Goal: Task Accomplishment & Management: Use online tool/utility

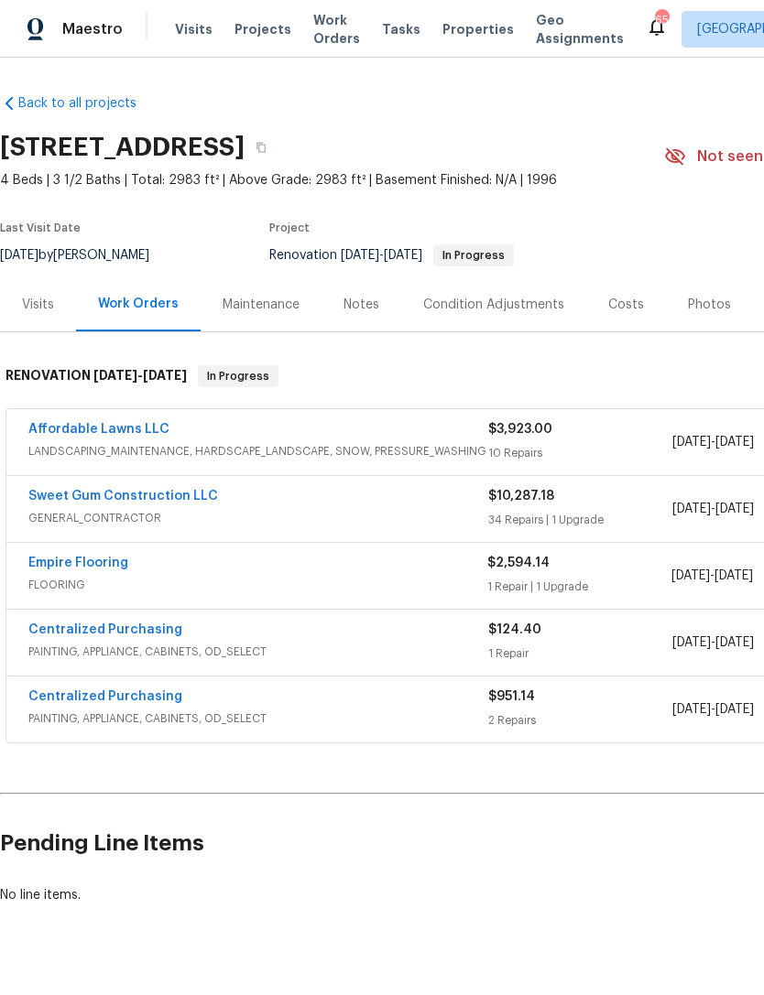
click at [326, 937] on div "Back to all projects 7200 Ridgeline Dr, Raleigh, NC 27613 4 Beds | 3 1/2 Baths …" at bounding box center [382, 526] width 764 height 937
click at [326, 941] on div "Back to all projects 7200 Ridgeline Dr, Raleigh, NC 27613 4 Beds | 3 1/2 Baths …" at bounding box center [382, 526] width 764 height 937
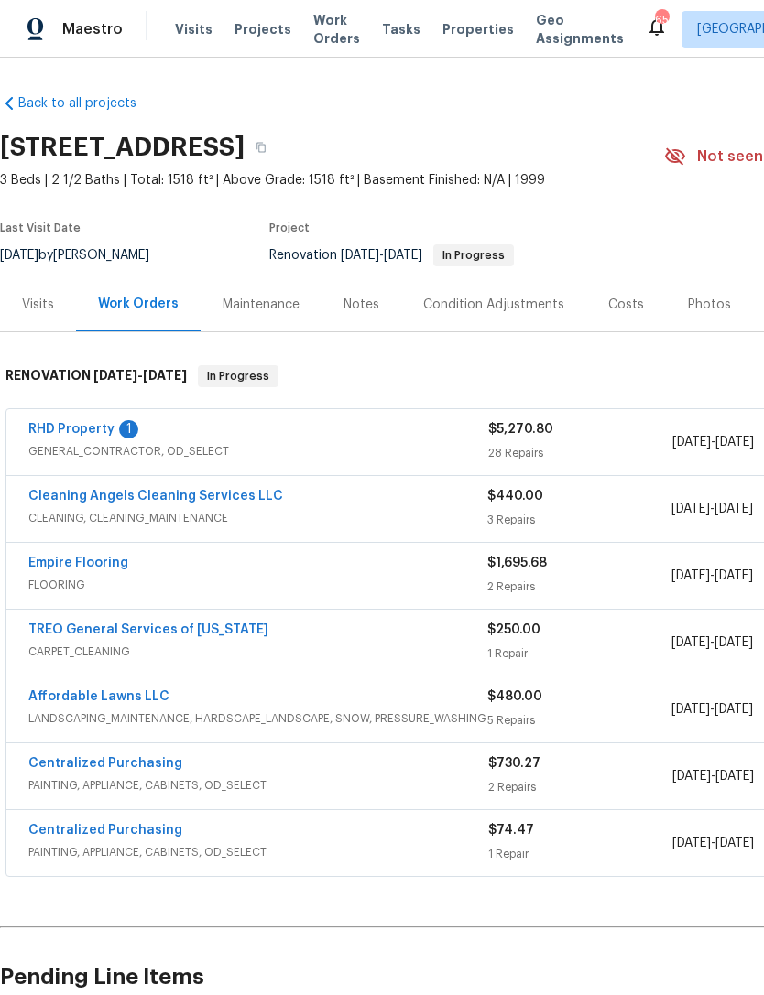
click at [105, 428] on link "RHD Property" at bounding box center [71, 429] width 86 height 13
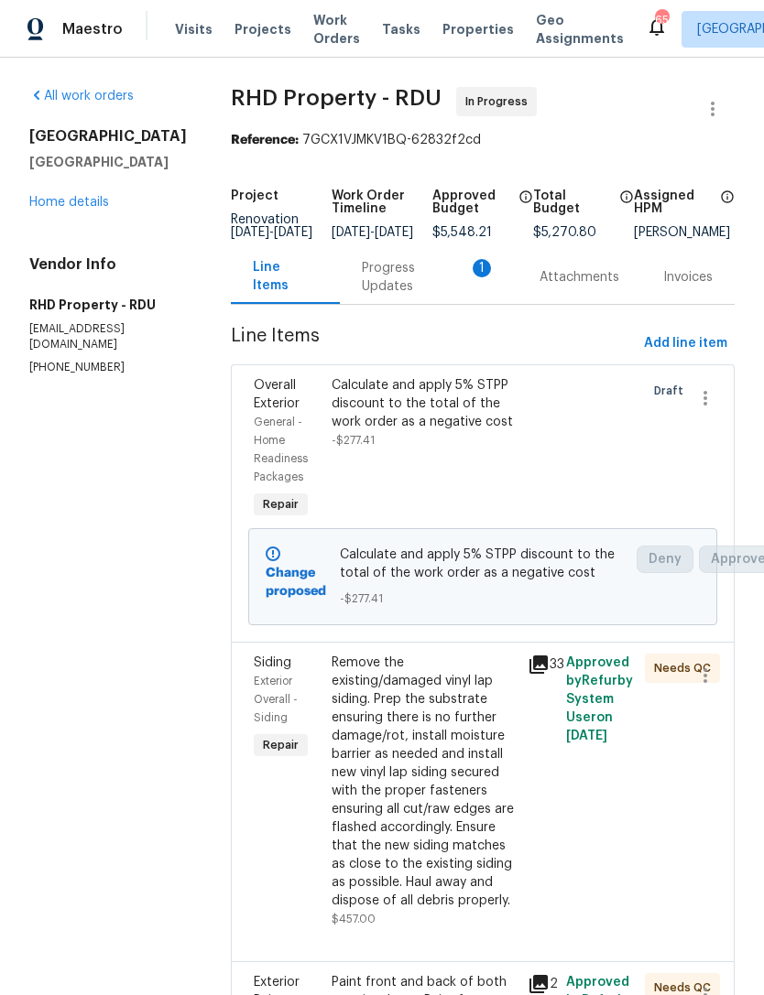
click at [412, 287] on div "Progress Updates 1" at bounding box center [429, 277] width 134 height 37
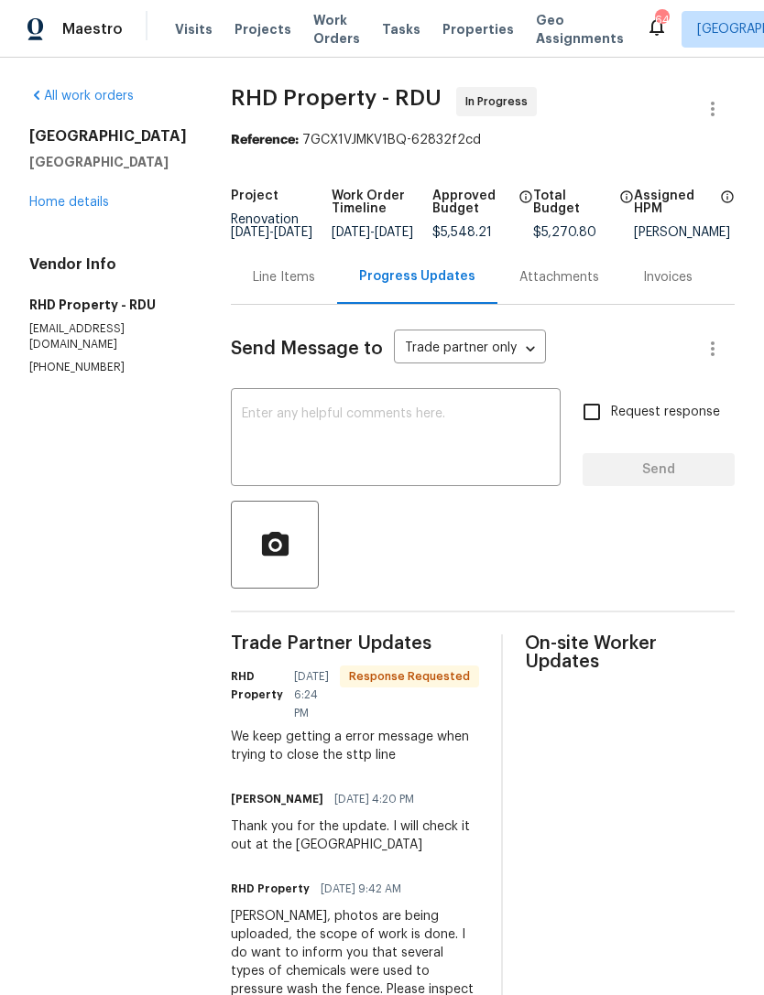
click at [291, 287] on div "Line Items" at bounding box center [284, 277] width 62 height 18
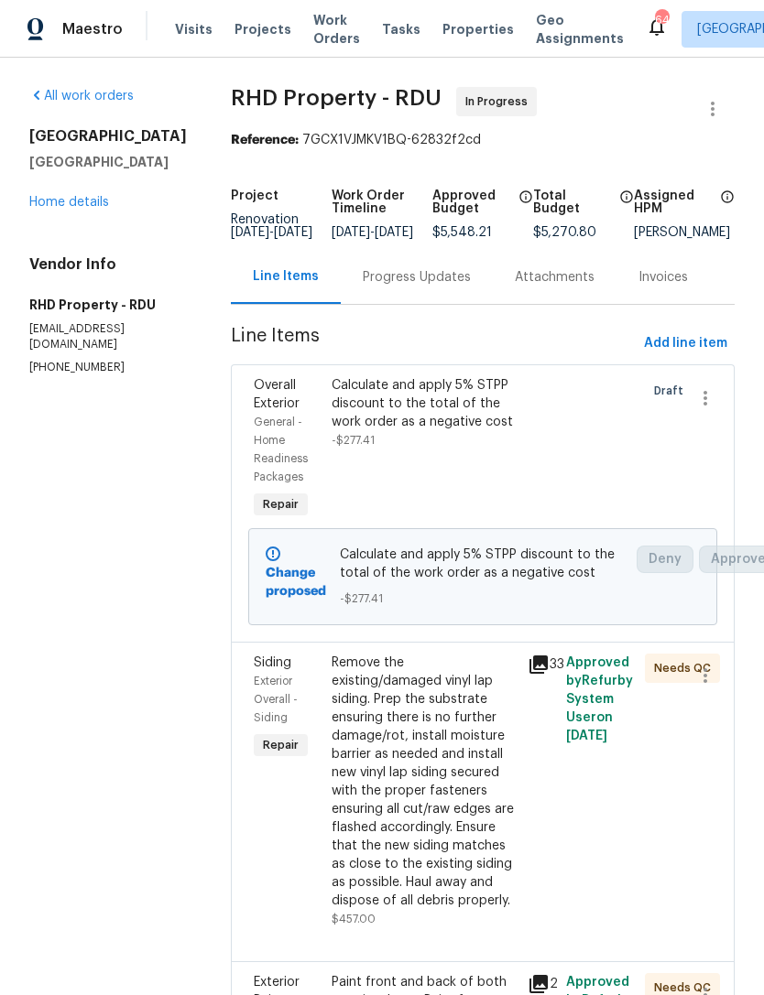
click at [613, 458] on div at bounding box center [599, 449] width 78 height 157
click at [712, 402] on icon "button" at bounding box center [705, 398] width 22 height 22
click at [657, 499] on div at bounding box center [382, 497] width 764 height 995
click at [512, 450] on div "Calculate and apply 5% STPP discount to the total of the work order as a negati…" at bounding box center [423, 412] width 184 height 73
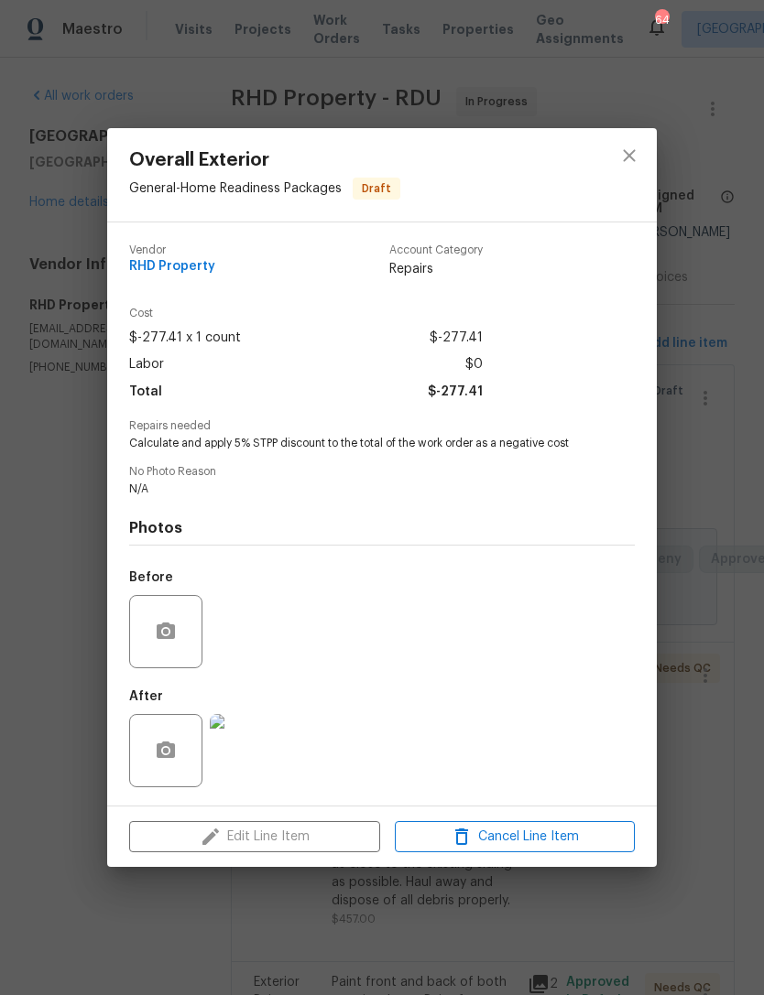
click at [559, 628] on div "Before" at bounding box center [381, 619] width 505 height 119
click at [590, 556] on div "Photos Before After" at bounding box center [381, 647] width 505 height 301
click at [626, 158] on icon "close" at bounding box center [629, 156] width 22 height 22
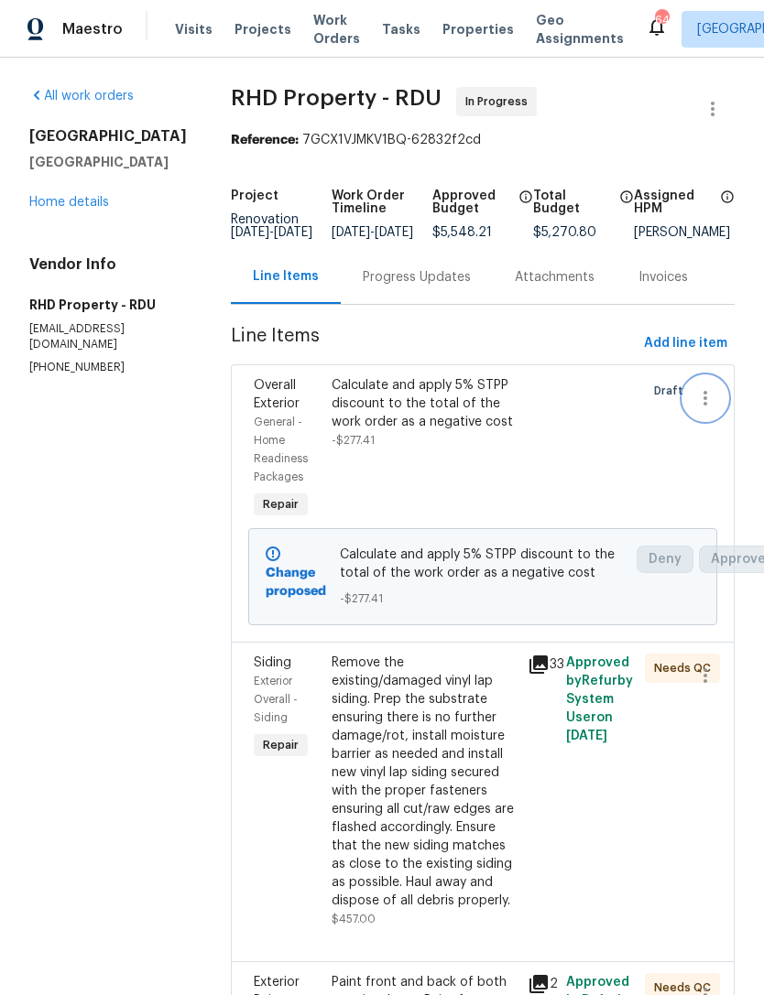
click at [704, 409] on icon "button" at bounding box center [705, 398] width 22 height 22
click at [723, 413] on li "Cancel" at bounding box center [712, 411] width 70 height 30
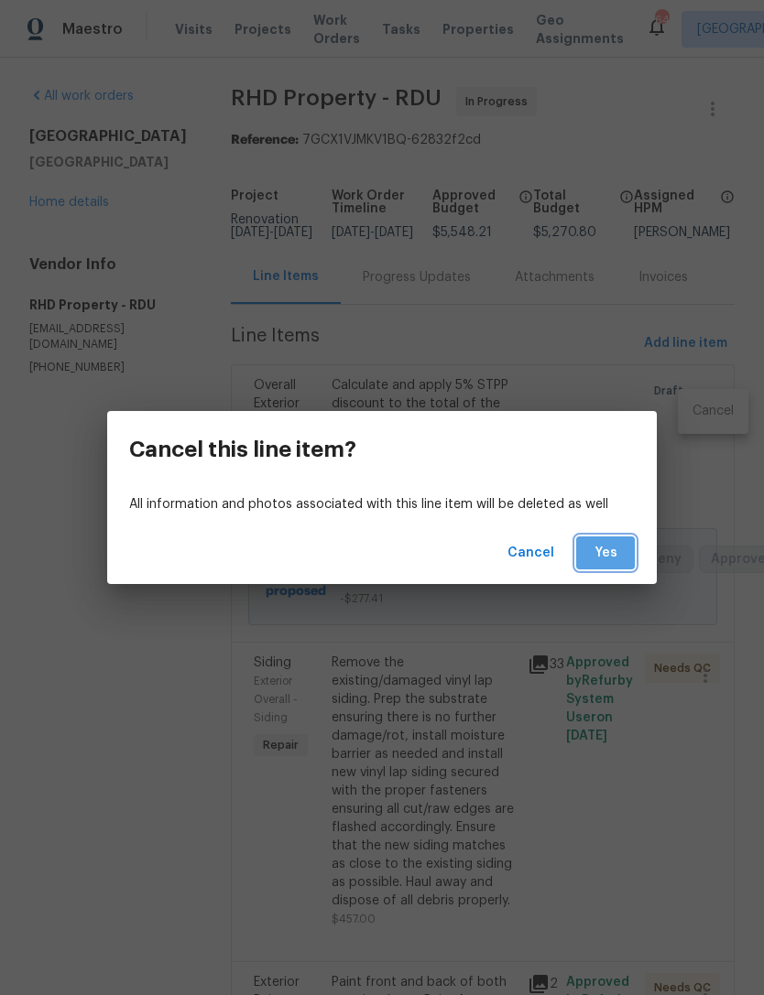
click at [610, 553] on span "Yes" at bounding box center [604, 553] width 29 height 23
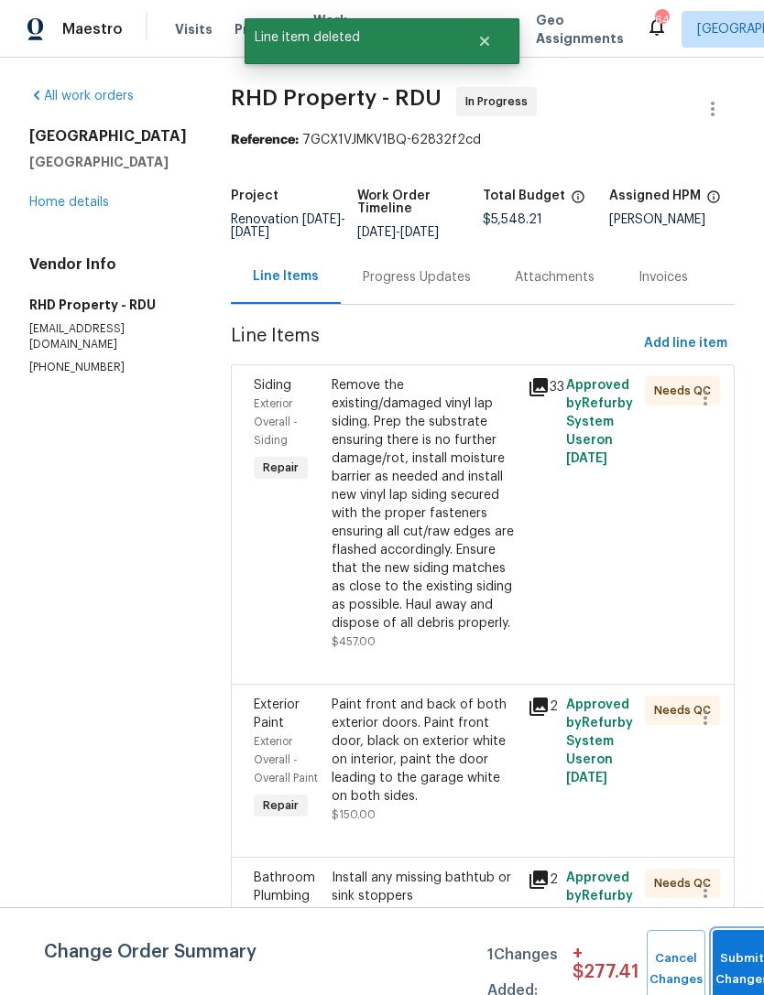
click at [735, 959] on button "Submit Changes" at bounding box center [741, 969] width 59 height 79
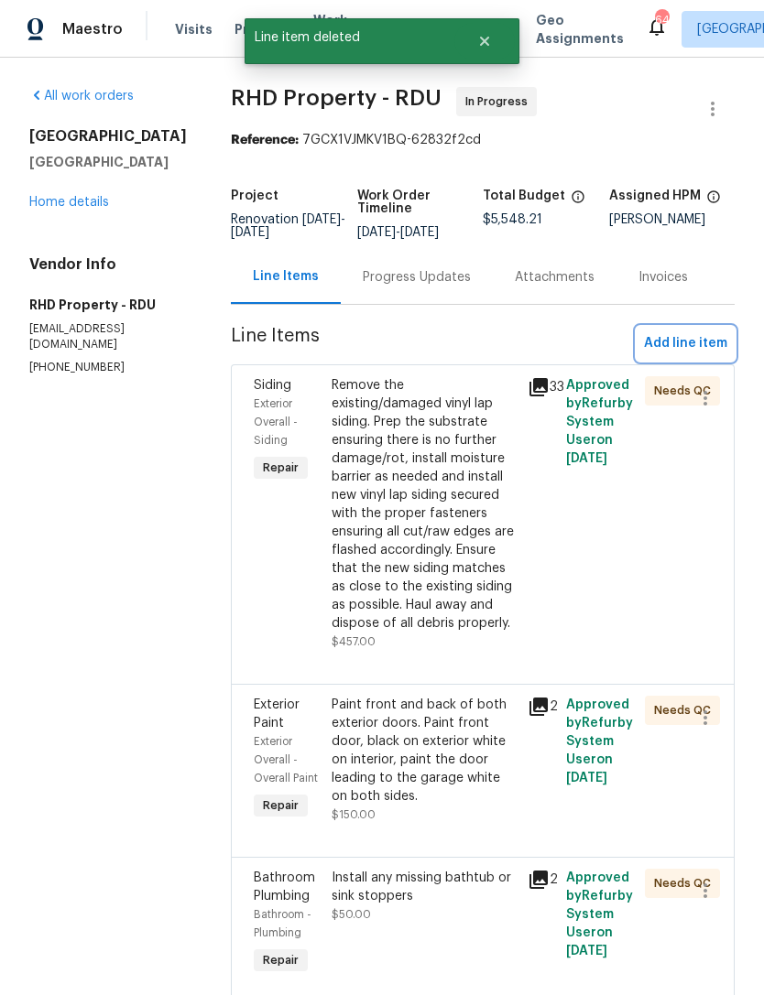
click at [704, 353] on span "Add line item" at bounding box center [685, 343] width 83 height 23
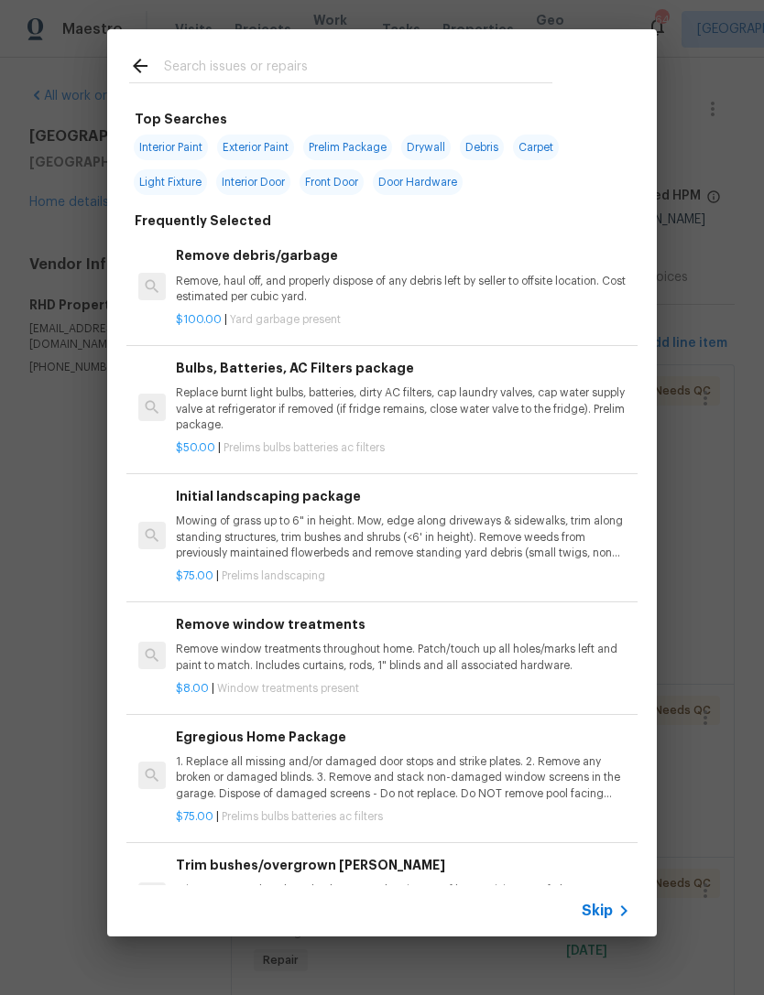
click at [348, 67] on input "text" at bounding box center [358, 68] width 388 height 27
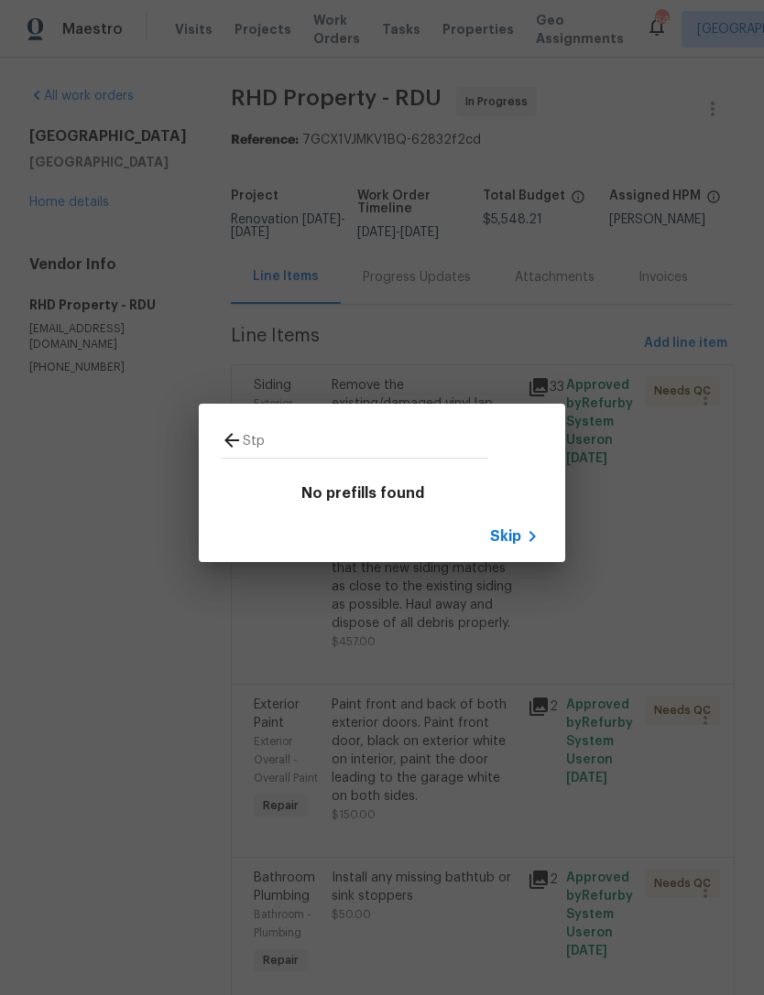
type input "Stpp"
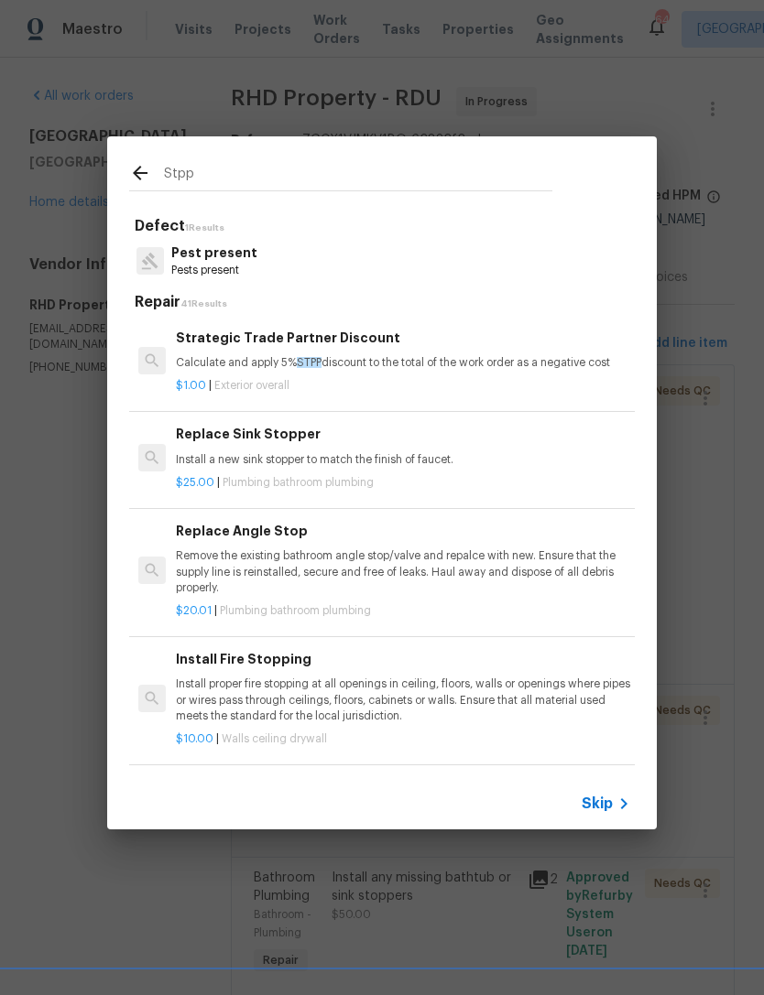
click at [499, 361] on p "Calculate and apply 5% STPP discount to the total of the work order as a negati…" at bounding box center [403, 363] width 454 height 16
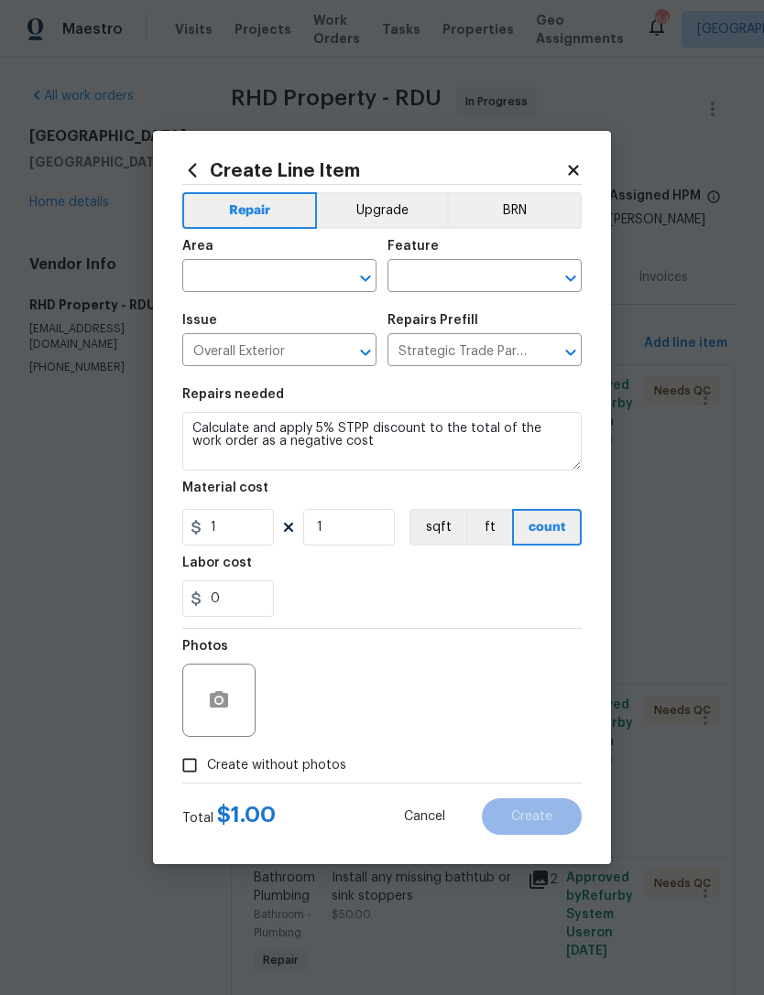
click at [478, 683] on div "Photos" at bounding box center [381, 688] width 399 height 119
click at [295, 278] on input "text" at bounding box center [253, 278] width 143 height 28
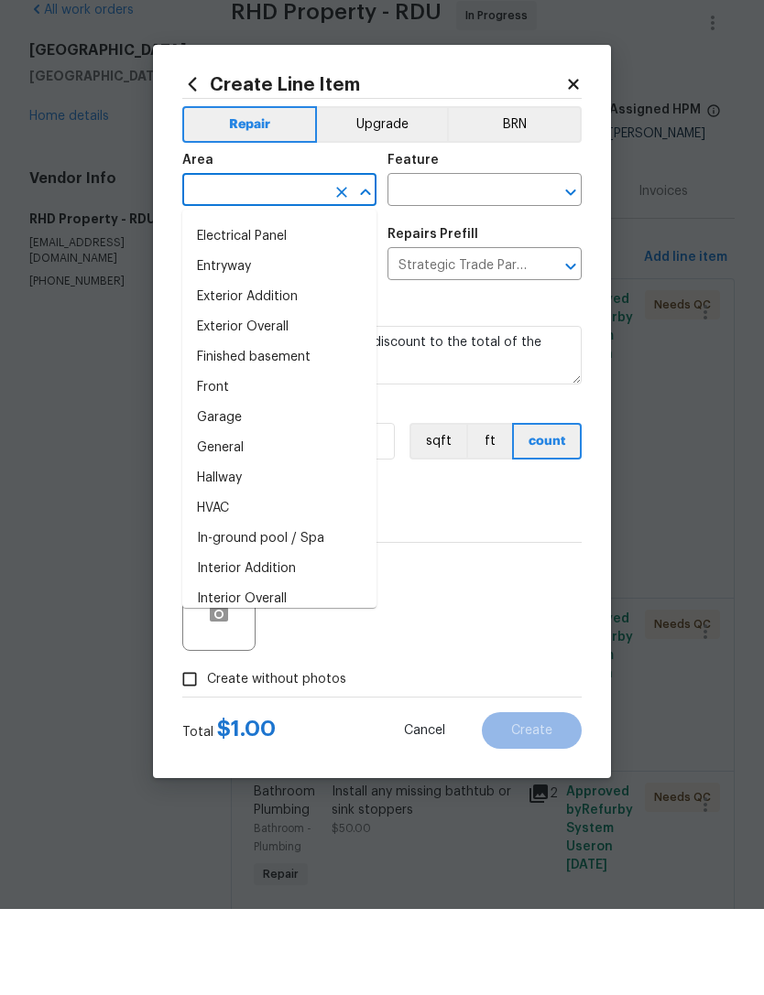
scroll to position [379, 0]
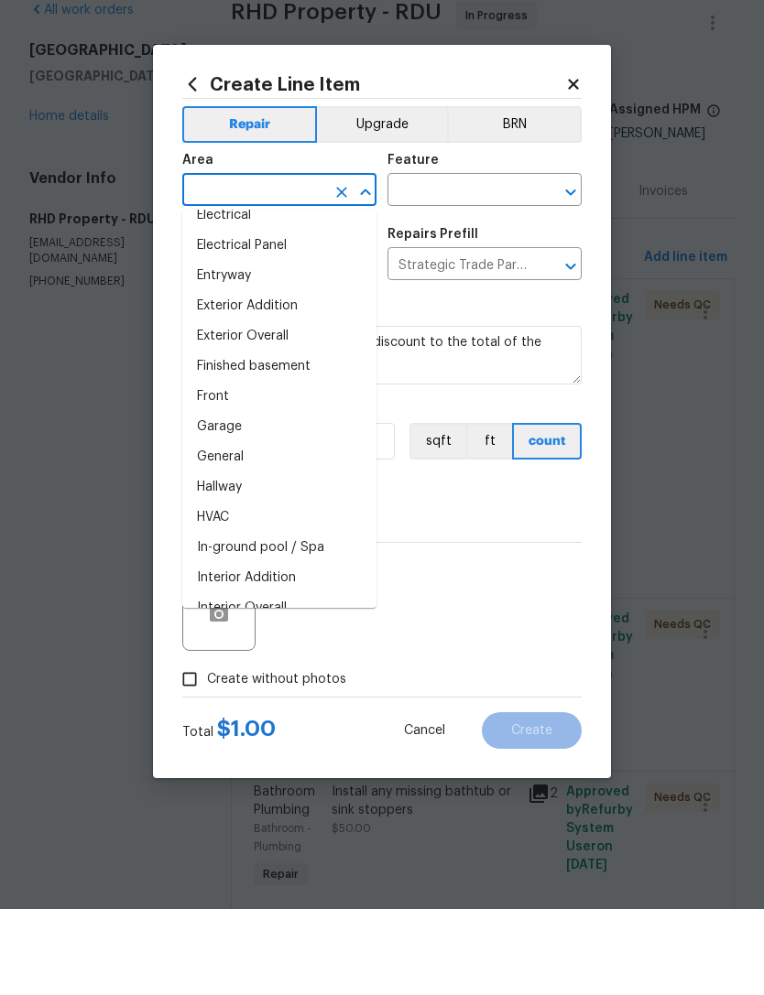
click at [251, 528] on li "General" at bounding box center [279, 543] width 194 height 30
type input "General"
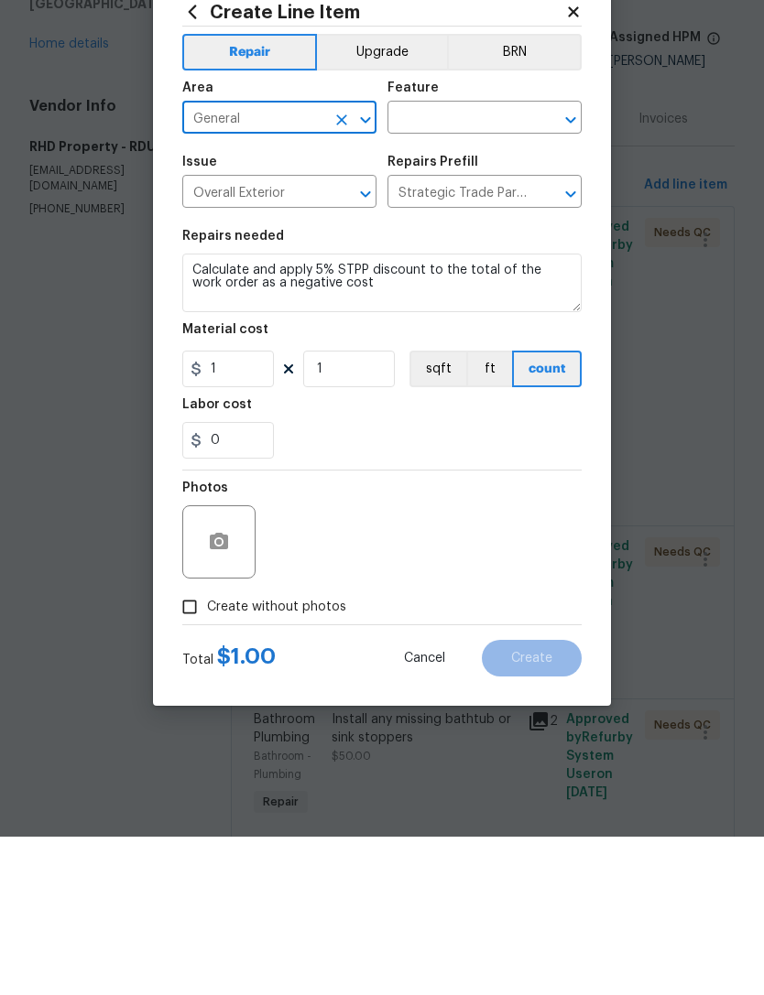
click at [456, 264] on input "text" at bounding box center [458, 278] width 143 height 28
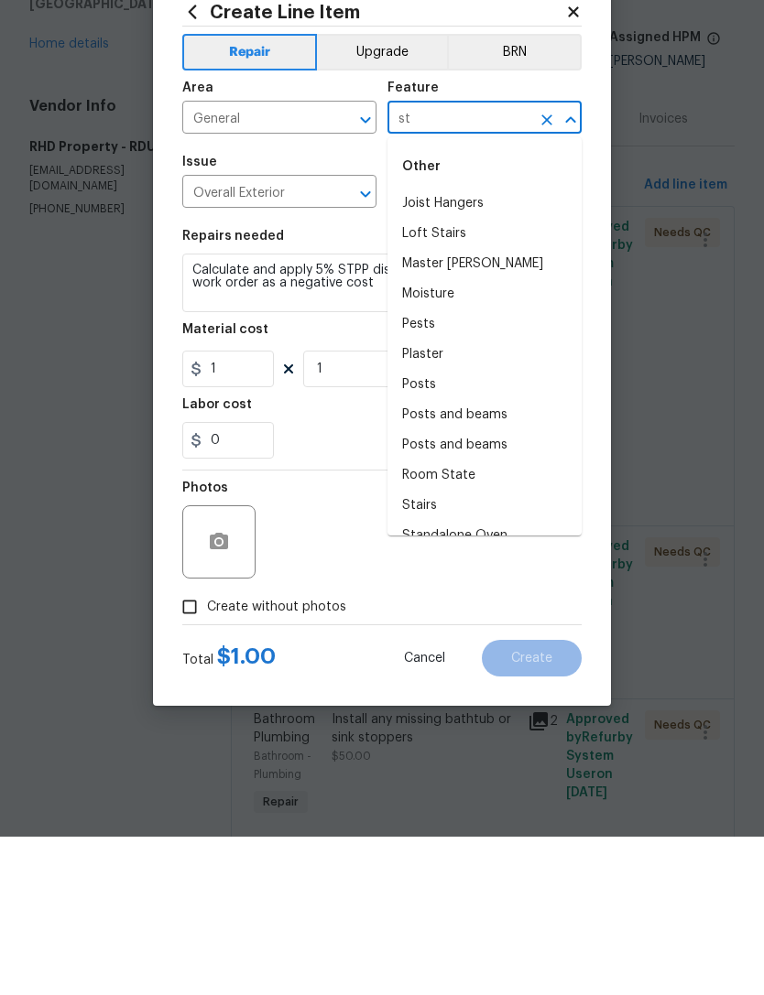
type input "s"
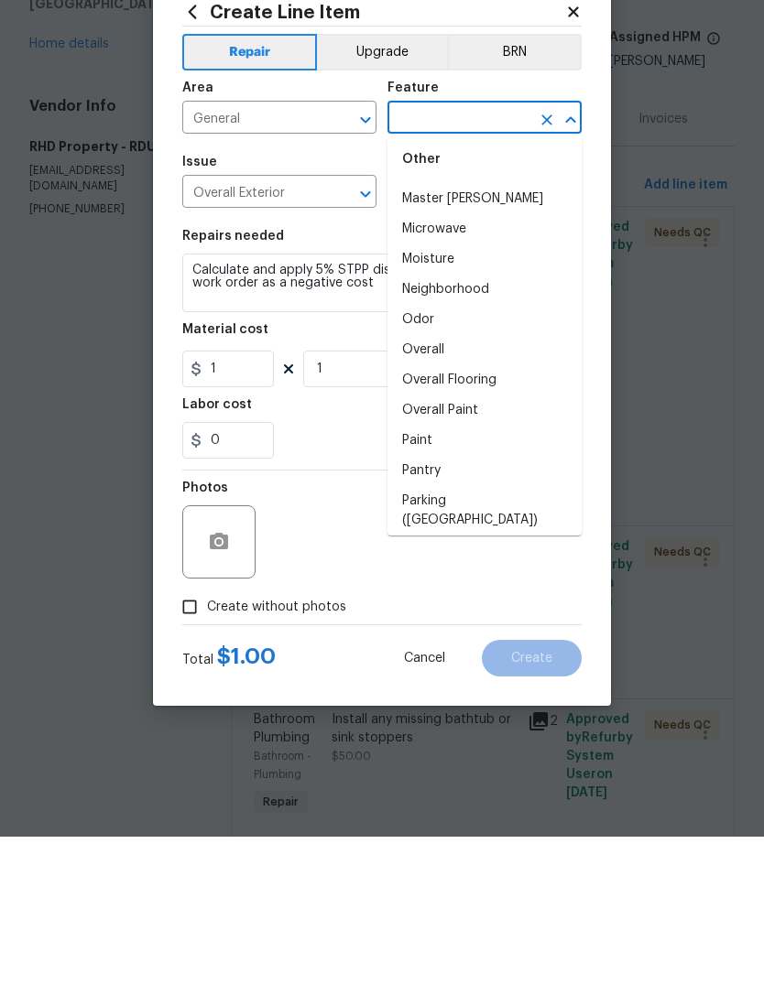
scroll to position [2865, 0]
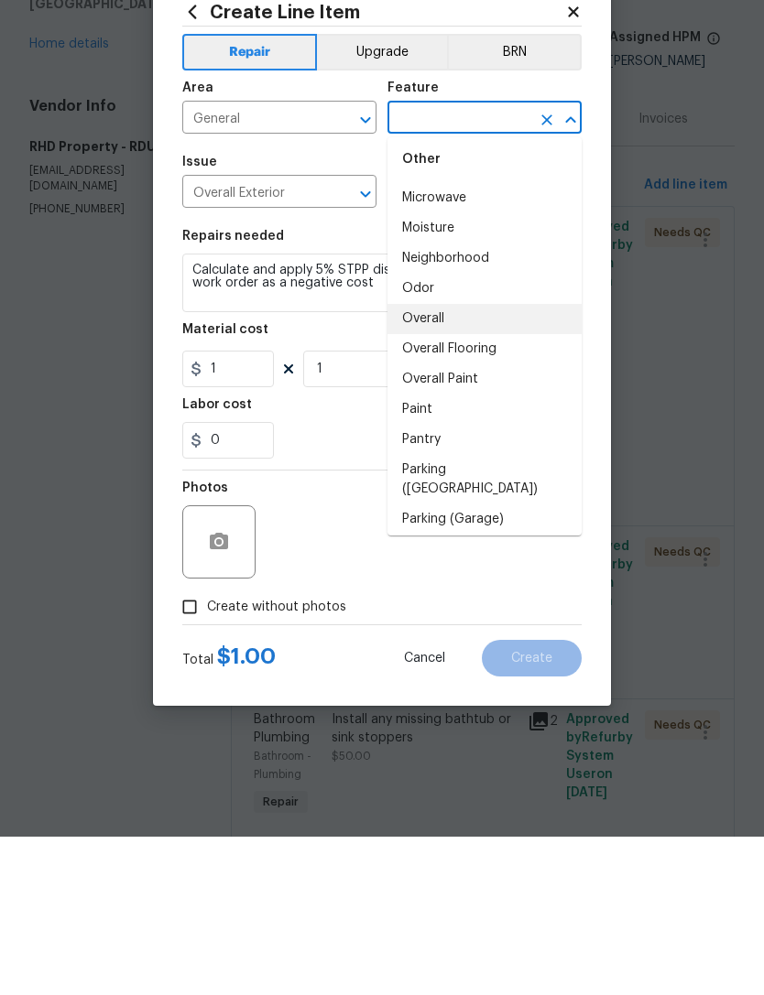
click at [467, 462] on li "Overall" at bounding box center [484, 477] width 194 height 30
type input "Overall"
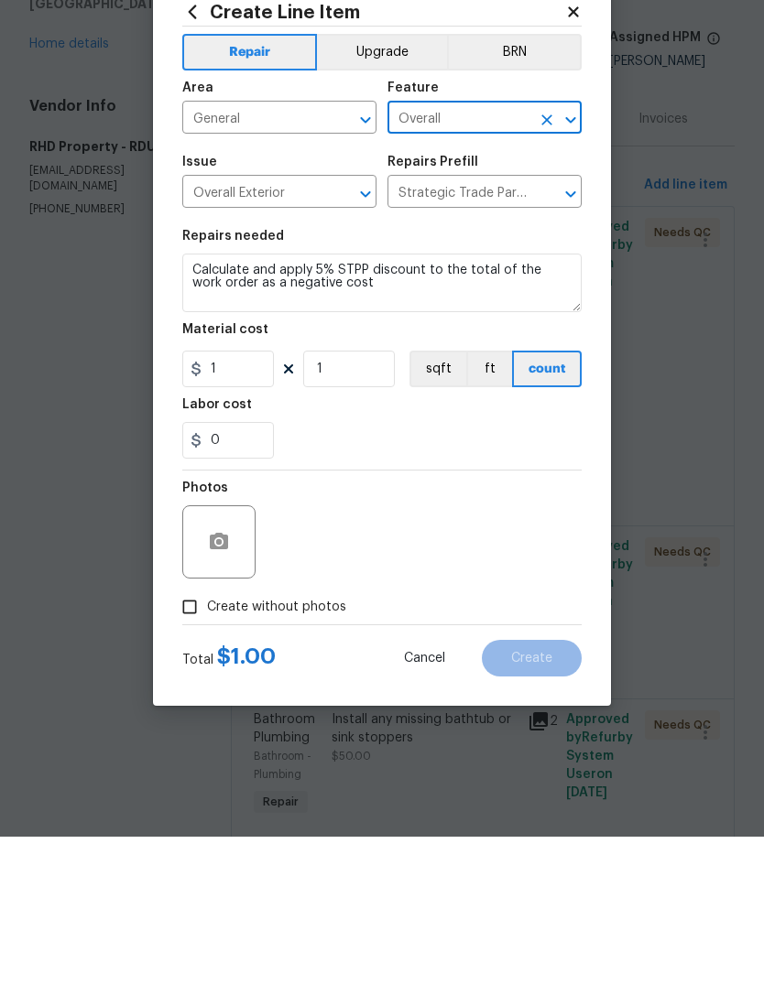
click at [513, 388] on div "Repairs needed" at bounding box center [381, 400] width 399 height 24
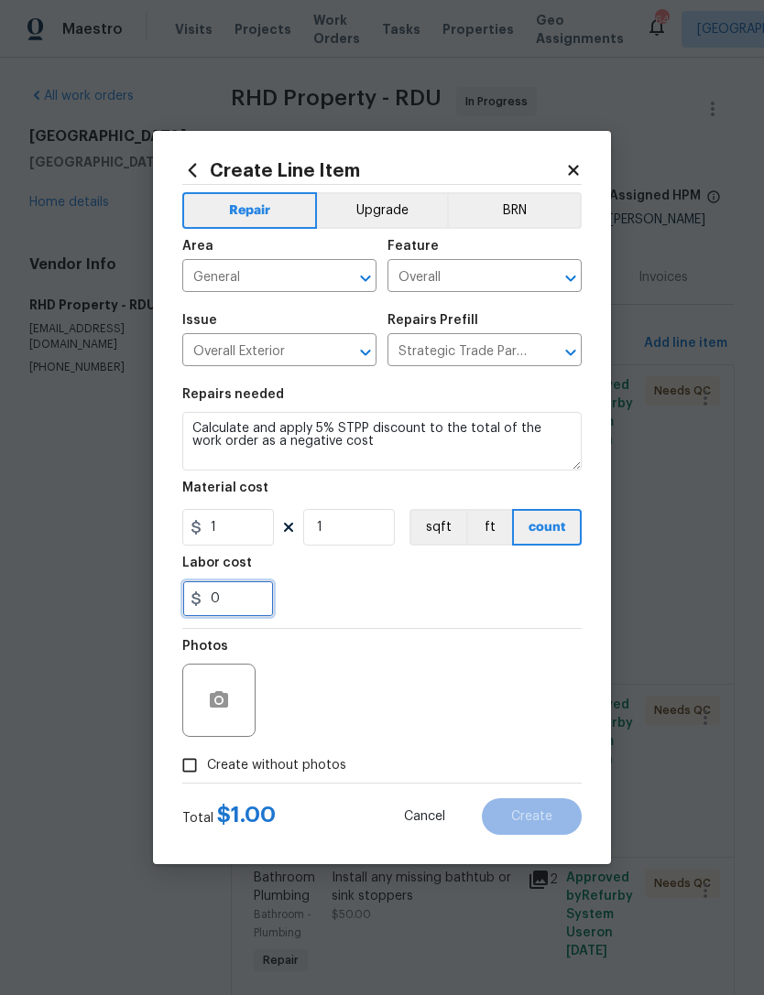
click at [242, 592] on input "0" at bounding box center [228, 598] width 92 height 37
click at [253, 527] on input "1" at bounding box center [228, 527] width 92 height 37
click at [214, 525] on input "277.41" at bounding box center [228, 527] width 92 height 37
type input "-277.41"
click at [453, 591] on div "0" at bounding box center [381, 598] width 399 height 37
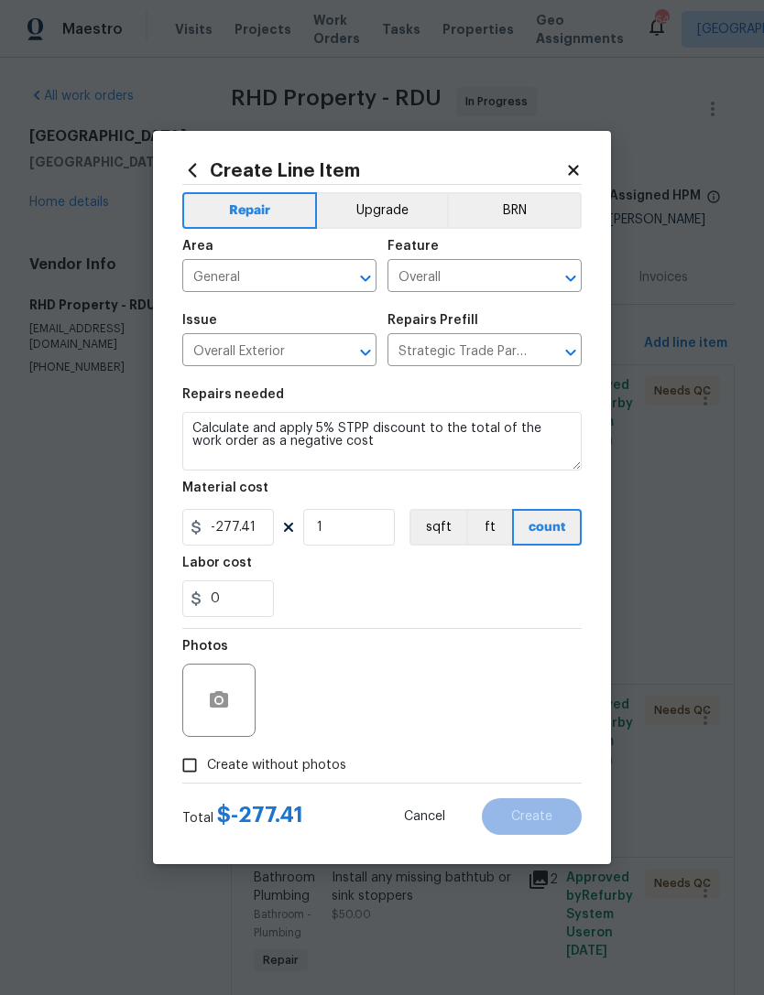
click at [192, 758] on input "Create without photos" at bounding box center [189, 765] width 35 height 35
checkbox input "true"
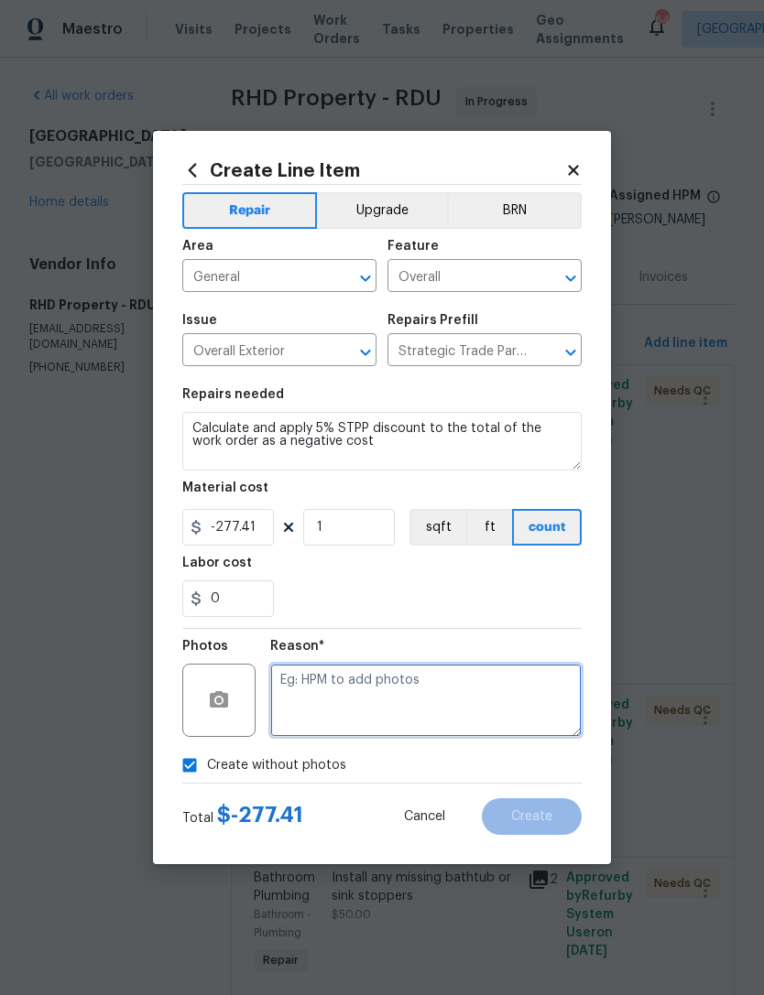
click at [391, 677] on textarea at bounding box center [425, 700] width 311 height 73
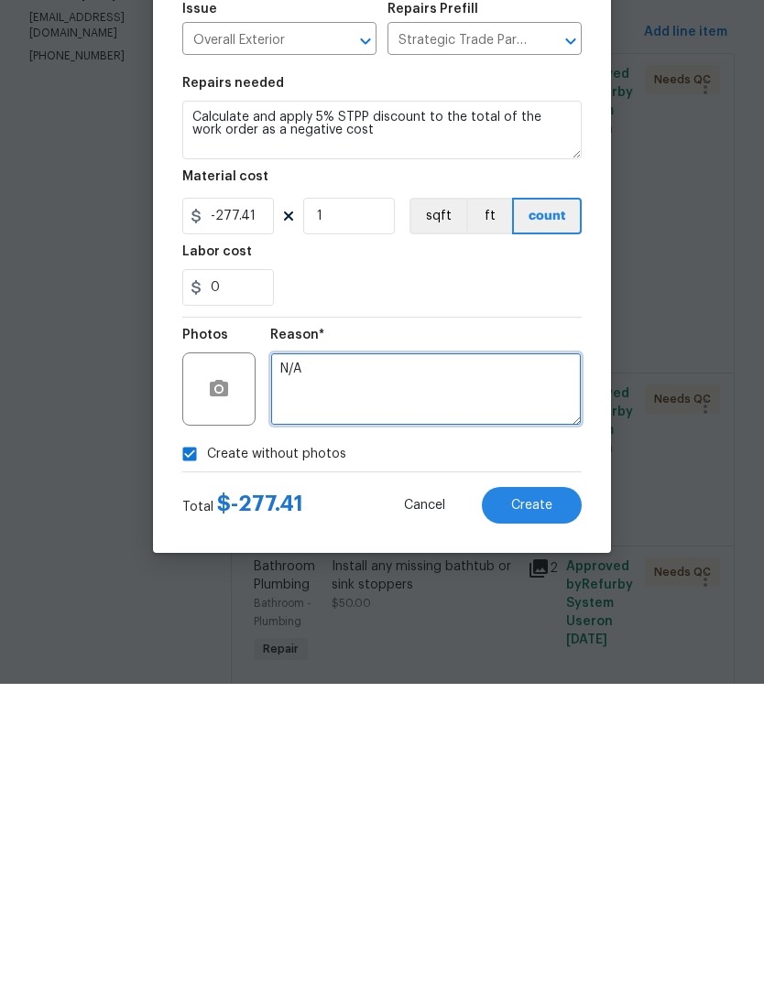
type textarea "N/A"
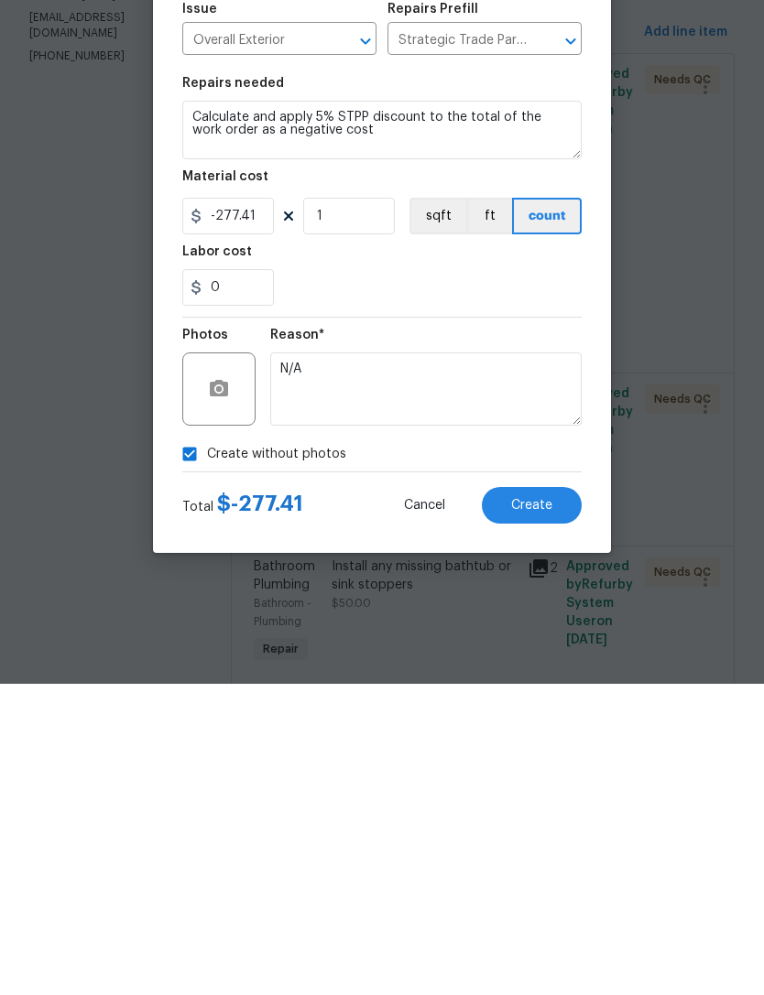
click at [547, 798] on button "Create" at bounding box center [532, 816] width 100 height 37
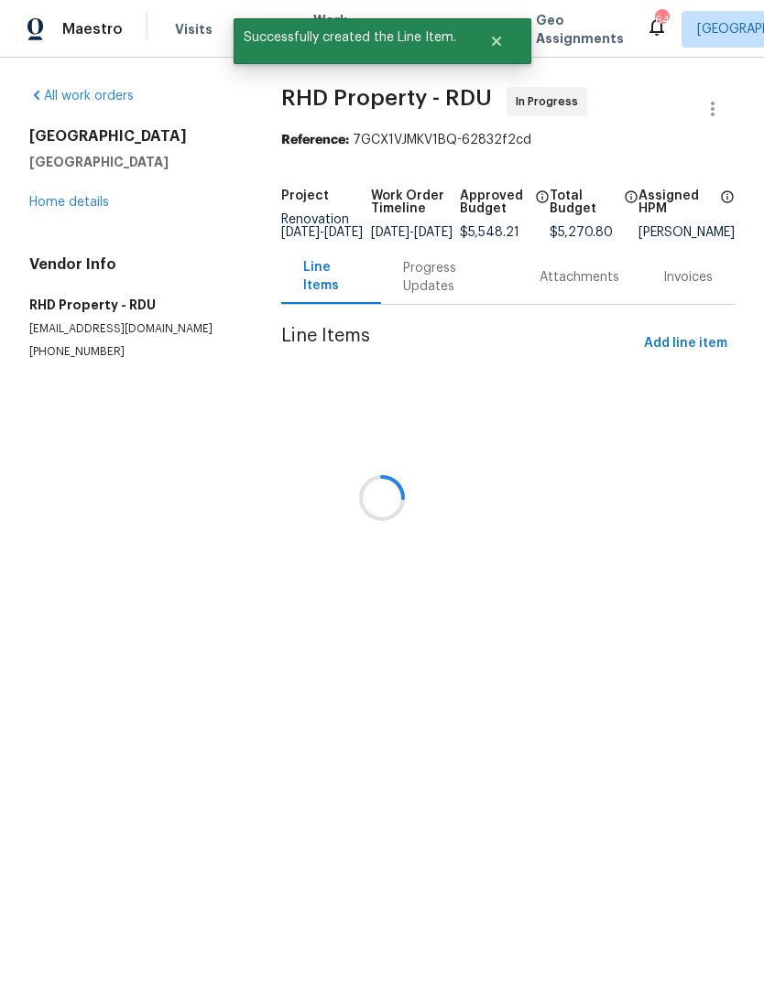
scroll to position [0, 0]
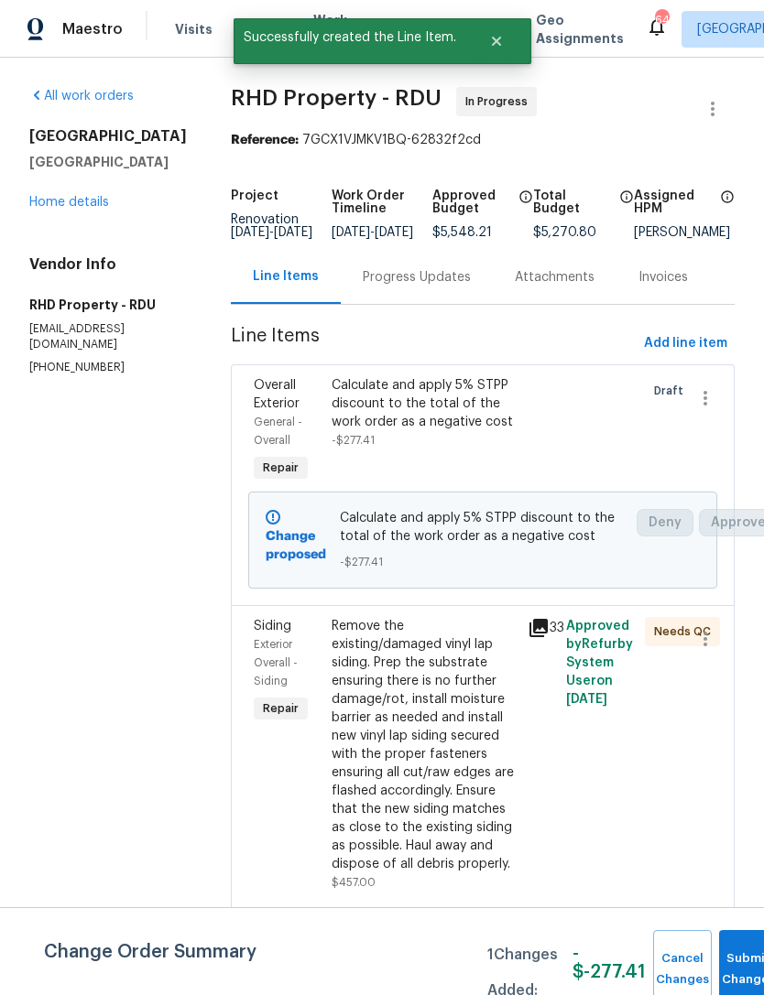
click at [58, 207] on link "Home details" at bounding box center [69, 202] width 80 height 13
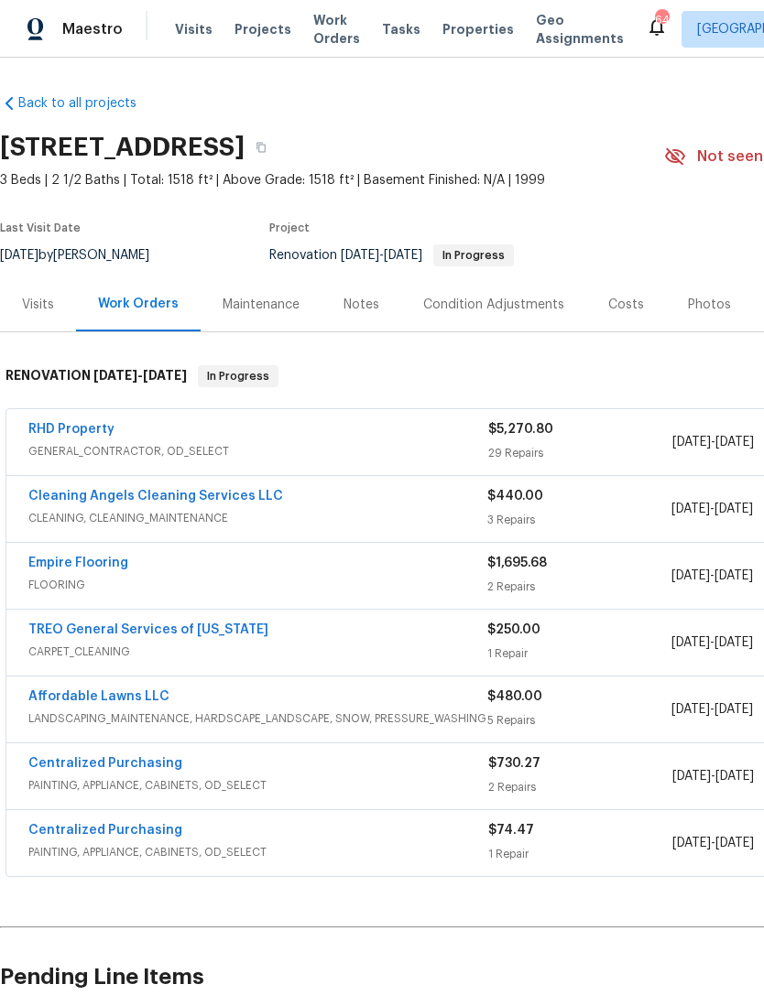
click at [87, 423] on link "RHD Property" at bounding box center [71, 429] width 86 height 13
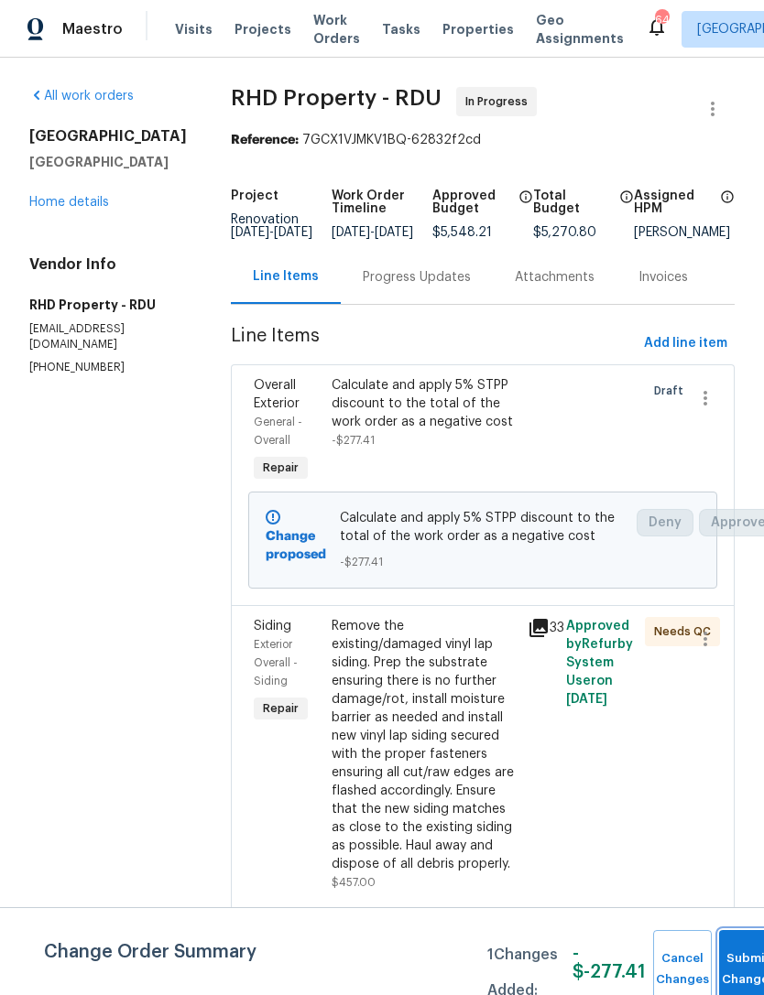
click at [739, 962] on button "Submit Changes" at bounding box center [748, 969] width 59 height 79
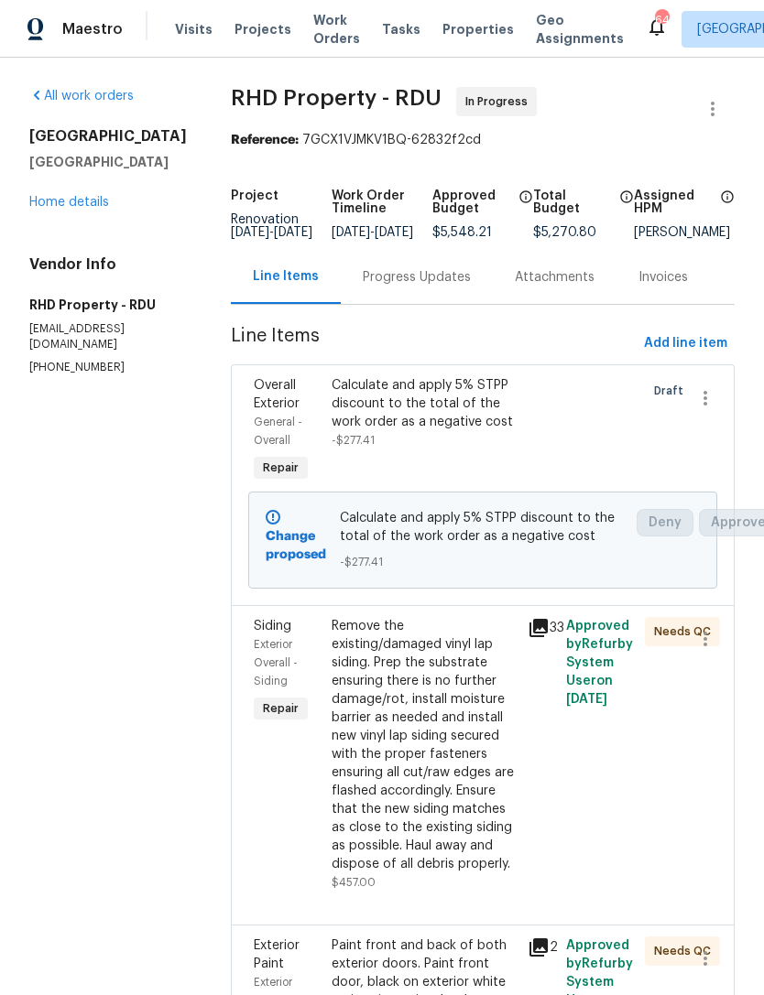
click at [385, 285] on div "Progress Updates" at bounding box center [417, 277] width 108 height 18
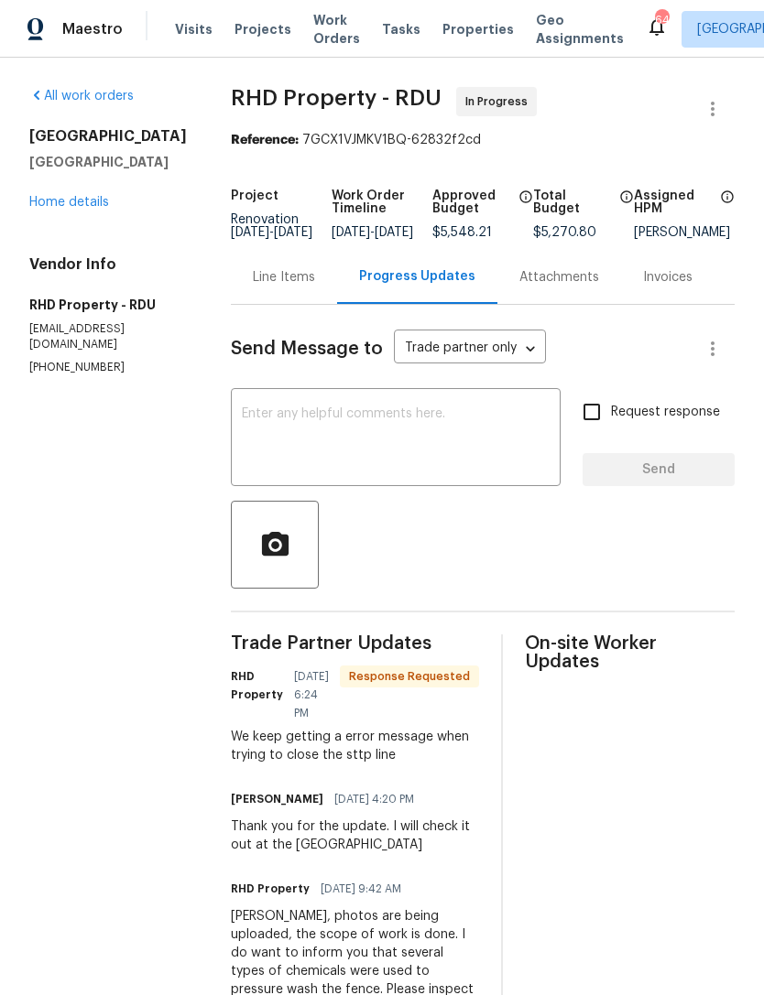
click at [502, 462] on textarea at bounding box center [396, 439] width 308 height 64
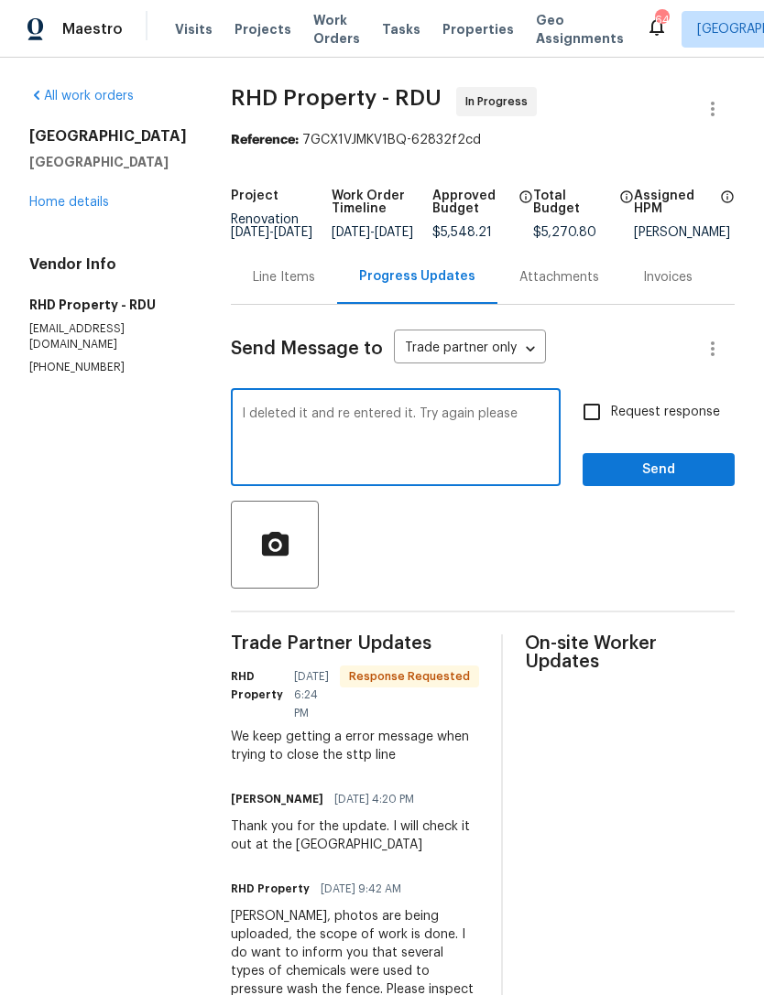
type textarea "I deleted it and re entered it. Try again please"
click at [601, 417] on input "Request response" at bounding box center [591, 412] width 38 height 38
checkbox input "true"
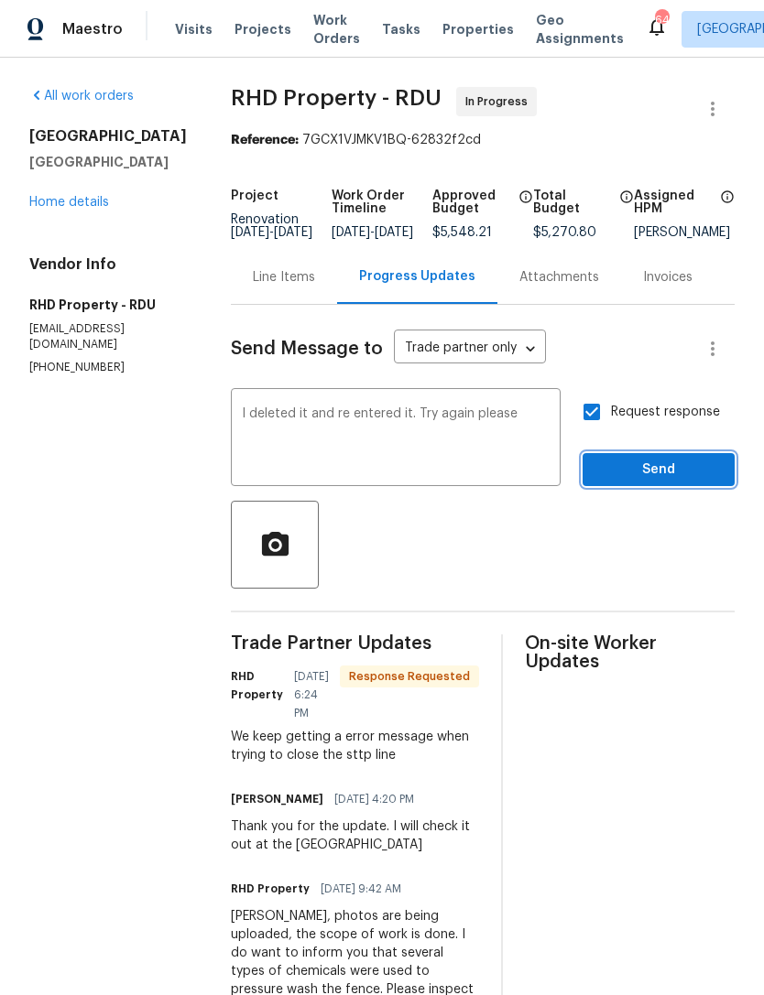
click at [653, 472] on span "Send" at bounding box center [658, 470] width 123 height 23
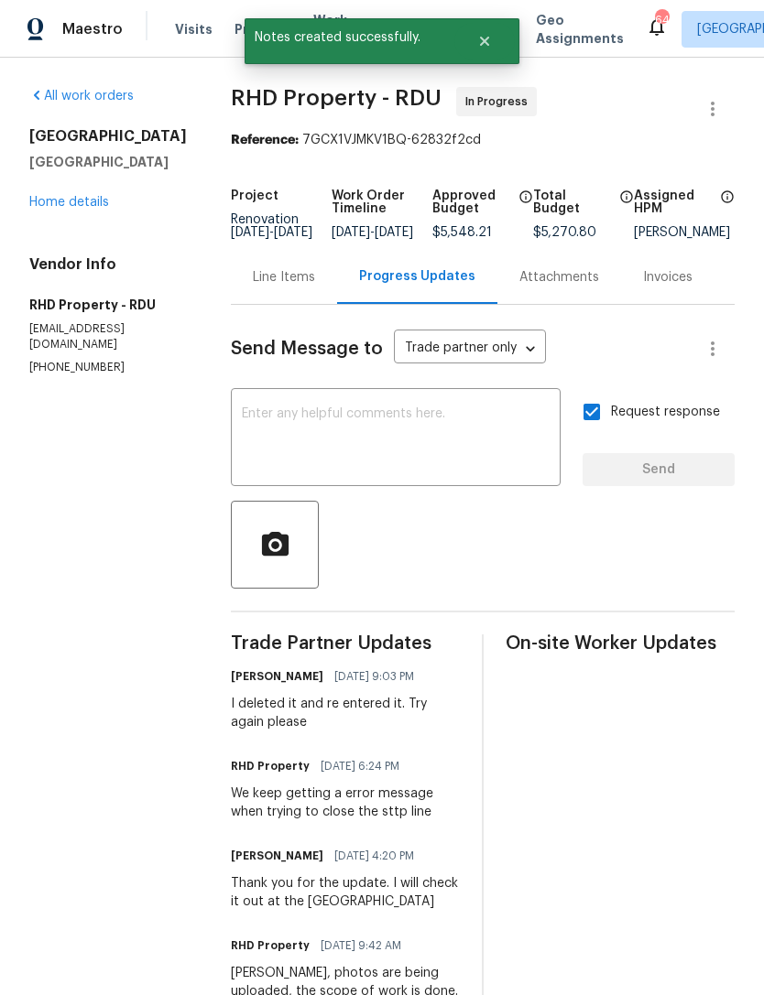
click at [38, 206] on link "Home details" at bounding box center [69, 202] width 80 height 13
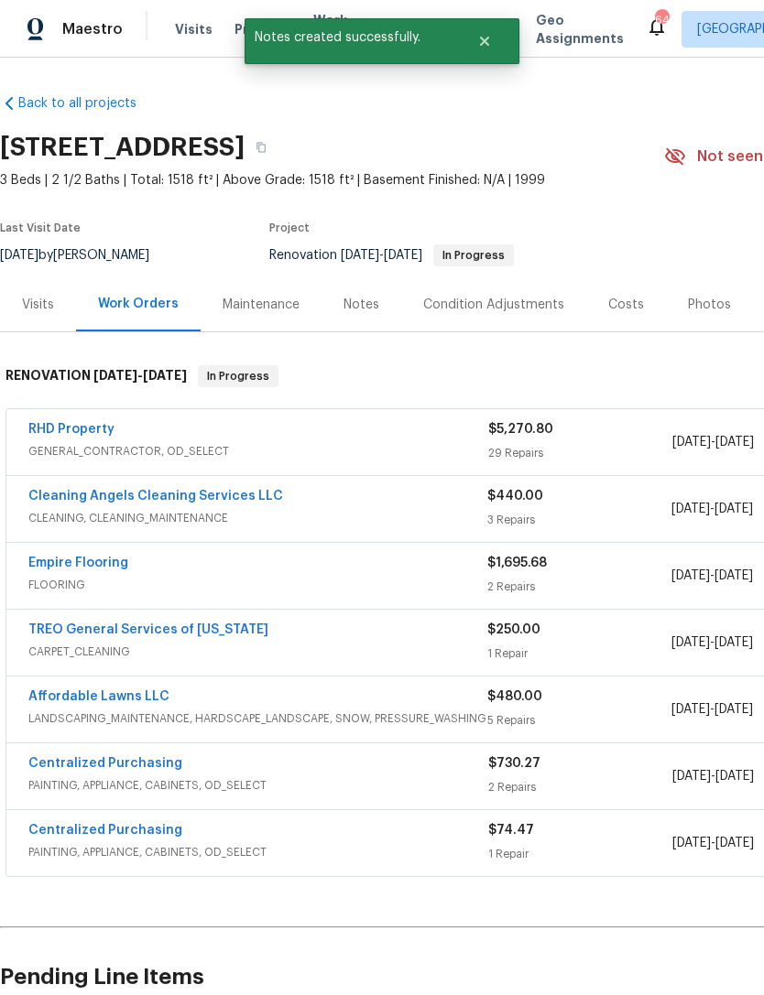
click at [51, 208] on section "9800 Treymore Dr, Raleigh, NC 27617 3 Beds | 2 1/2 Baths | Total: 1518 ft² | Ab…" at bounding box center [517, 201] width 1034 height 154
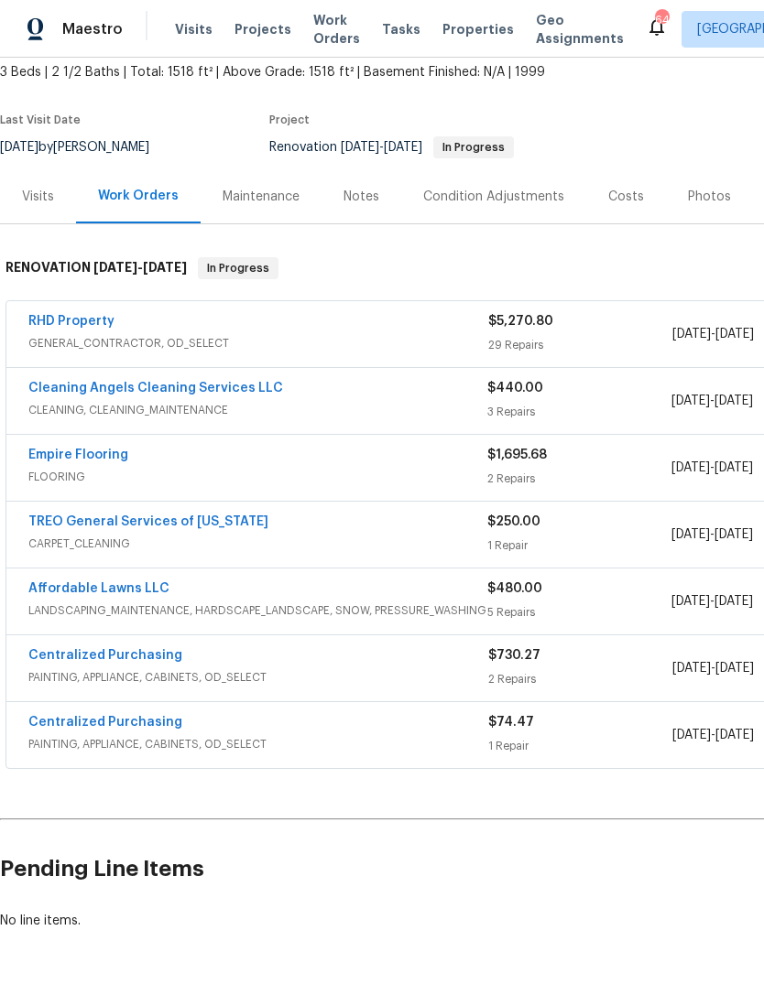
scroll to position [108, 0]
